Goal: Information Seeking & Learning: Learn about a topic

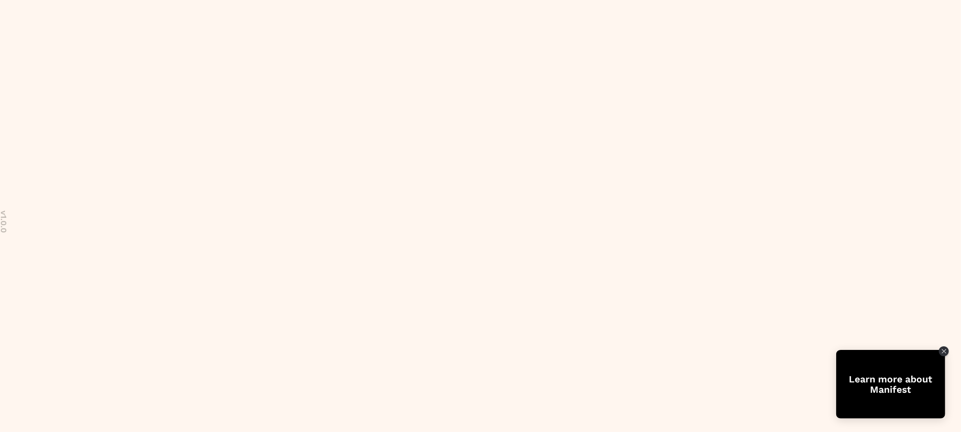
click at [25, 405] on body "v 1.0.0 Learn more about Manifest" at bounding box center [480, 216] width 961 height 432
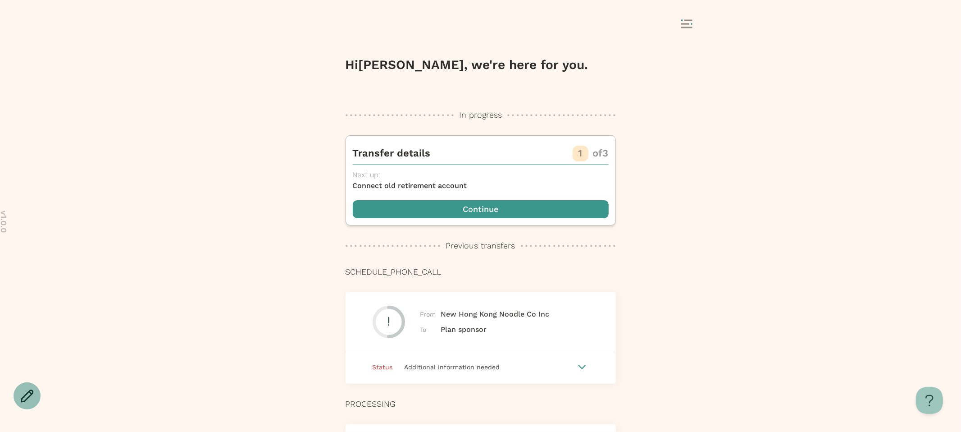
click at [28, 395] on icon at bounding box center [27, 396] width 14 height 14
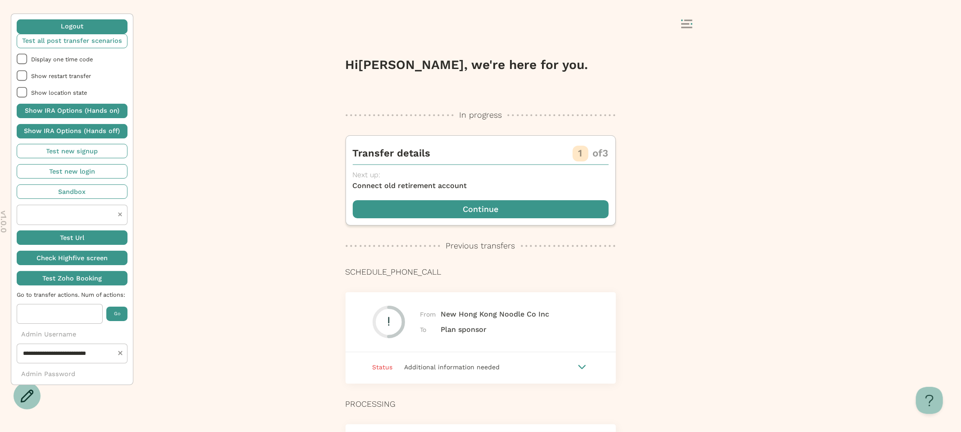
click at [66, 112] on span "button" at bounding box center [72, 111] width 111 height 14
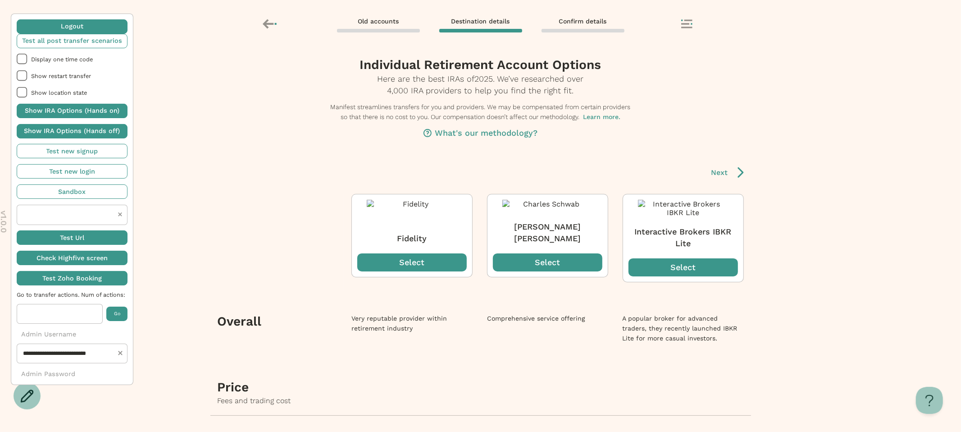
scroll to position [8, 0]
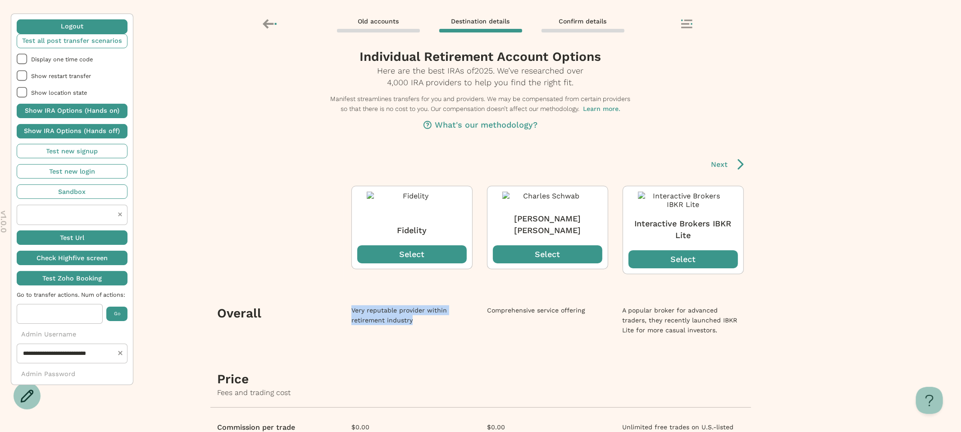
drag, startPoint x: 428, startPoint y: 322, endPoint x: 349, endPoint y: 314, distance: 79.7
click at [349, 314] on td "Very reputable provider within retirement industry" at bounding box center [412, 324] width 136 height 66
copy div "Very reputable provider within retirement industry"
drag, startPoint x: 586, startPoint y: 314, endPoint x: 487, endPoint y: 313, distance: 98.7
click at [487, 313] on div "Comprehensive service offering" at bounding box center [547, 310] width 121 height 10
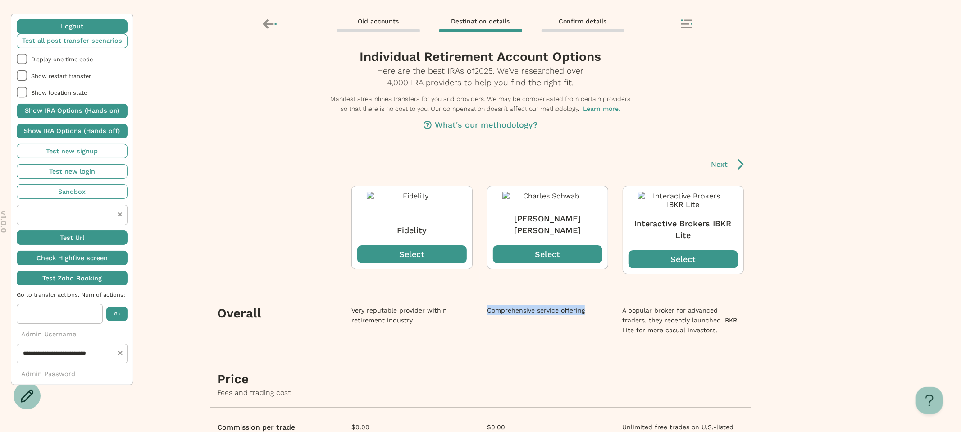
copy div "Comprehensive service offering"
click at [104, 116] on span "button" at bounding box center [72, 111] width 111 height 14
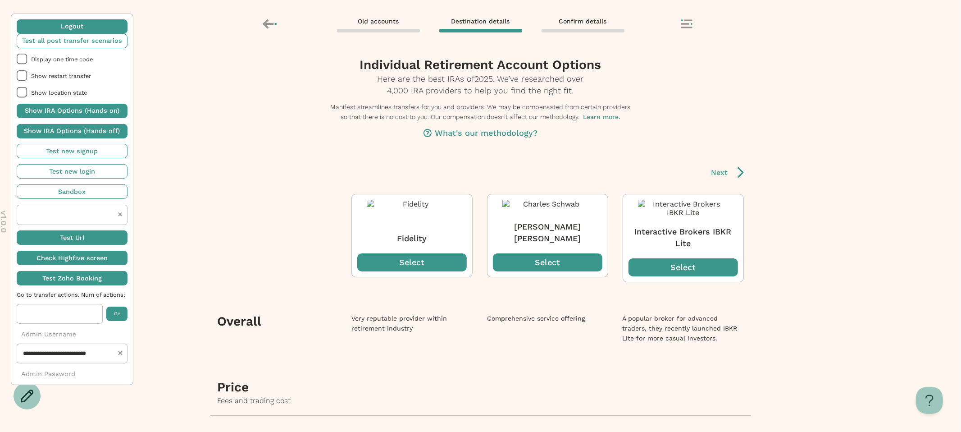
click at [103, 135] on span "button" at bounding box center [72, 131] width 111 height 14
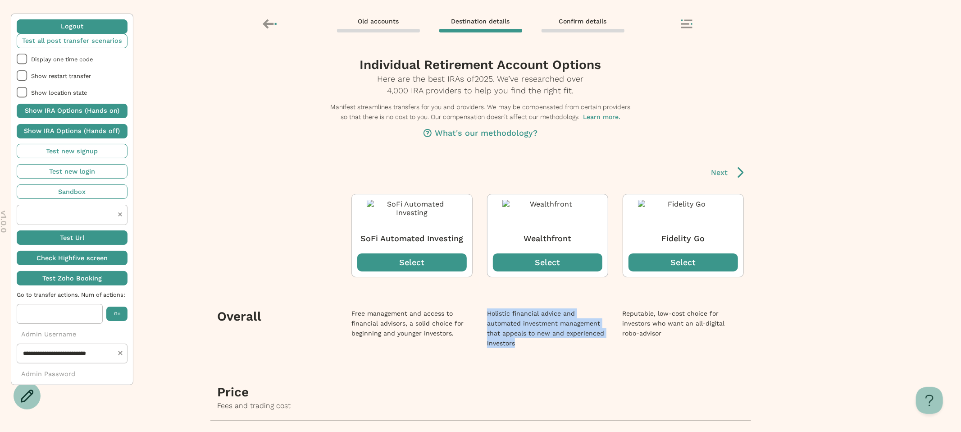
drag, startPoint x: 525, startPoint y: 341, endPoint x: 480, endPoint y: 313, distance: 53.6
click at [480, 313] on td "Holistic financial advice and automated investment management that appeals to n…" at bounding box center [548, 332] width 136 height 76
copy div "Holistic financial advice and automated investment management that appeals to n…"
click at [740, 176] on icon at bounding box center [740, 172] width 7 height 11
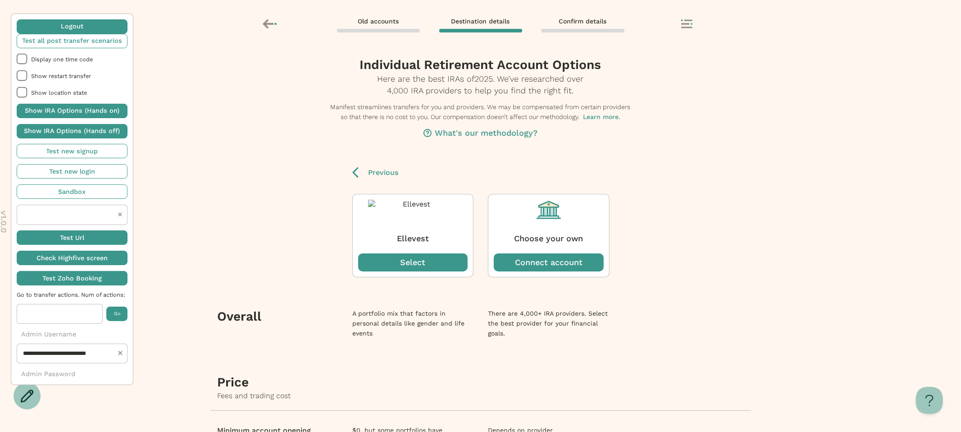
click at [94, 108] on span "button" at bounding box center [72, 111] width 111 height 14
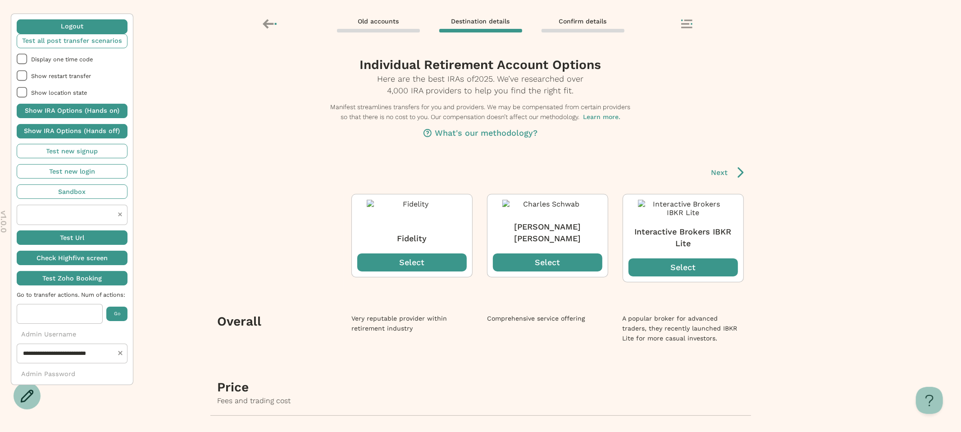
click at [739, 172] on icon at bounding box center [740, 172] width 7 height 11
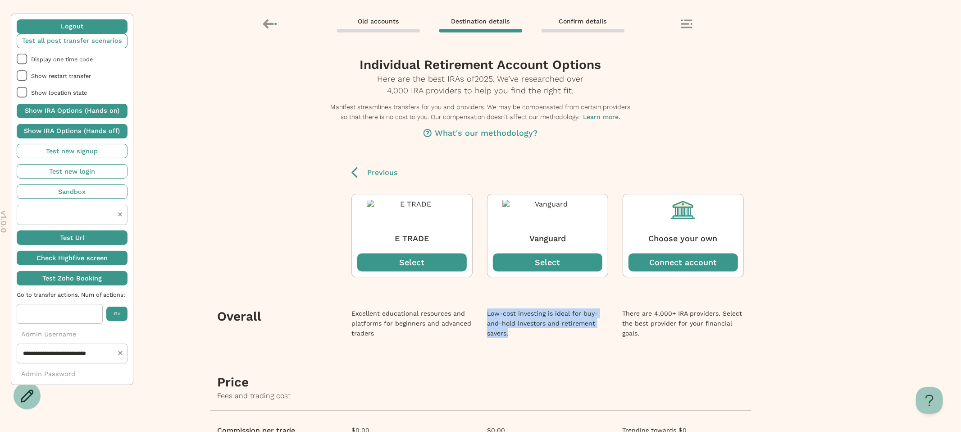
drag, startPoint x: 536, startPoint y: 336, endPoint x: 480, endPoint y: 313, distance: 60.0
click at [480, 313] on td "Low-cost investing is ideal for buy-and-hold investors and retirement savers." at bounding box center [548, 327] width 136 height 66
copy div "Low-cost investing is ideal for buy-and-hold investors and retirement savers."
